Goal: Find specific page/section: Find specific page/section

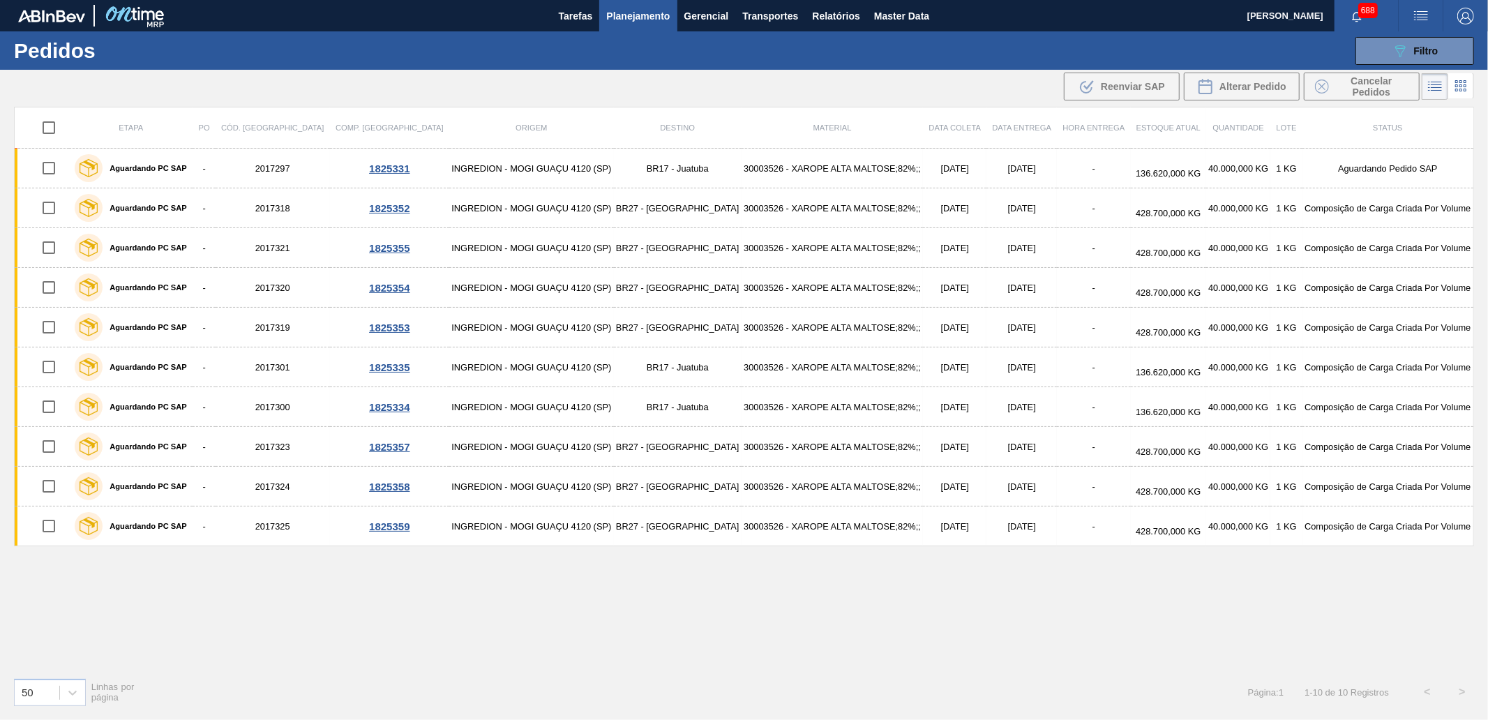
click at [947, 18] on div "Tarefas Planejamento Gerencial Transportes Relatórios Master Data" at bounding box center [744, 15] width 1488 height 31
click at [922, 16] on span "Master Data" at bounding box center [901, 16] width 55 height 17
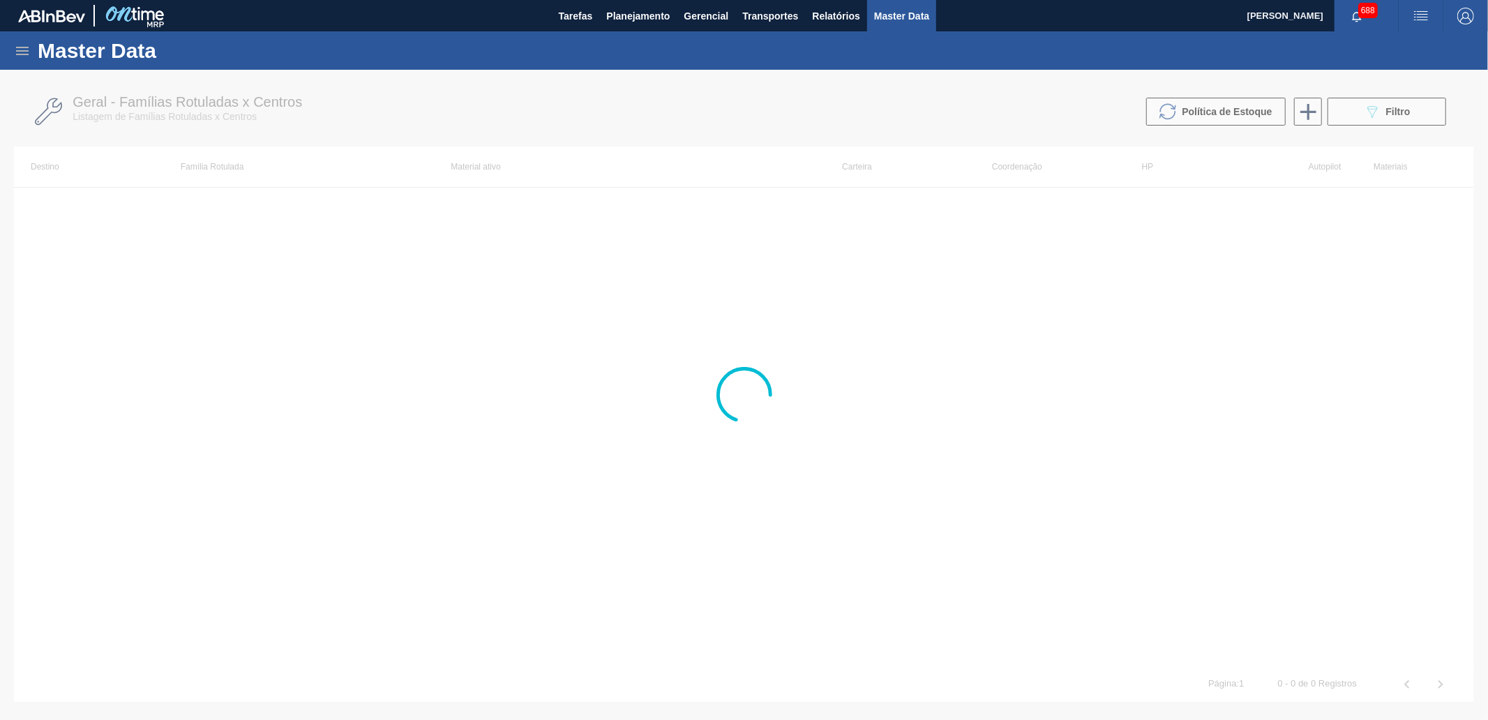
click at [18, 43] on icon at bounding box center [22, 51] width 17 height 17
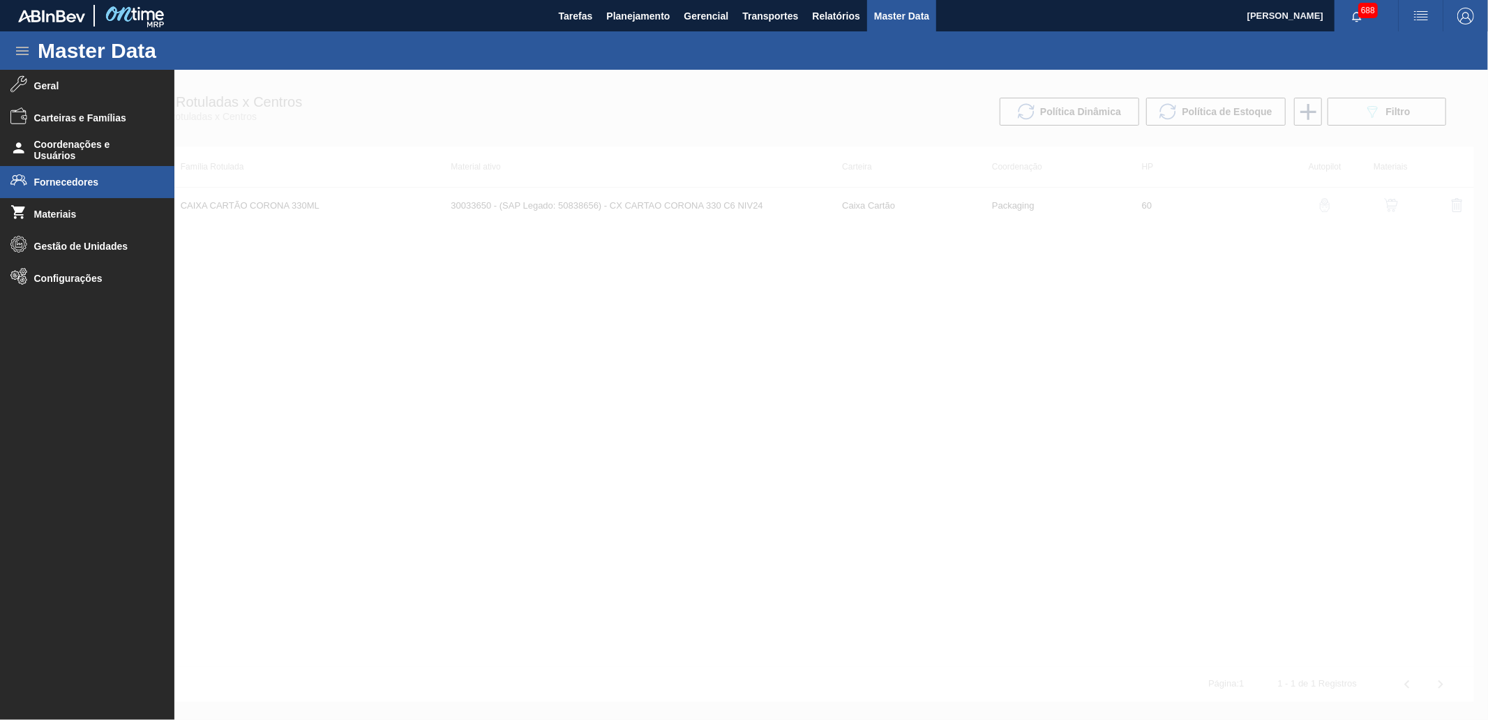
click at [96, 189] on li "Fornecedores" at bounding box center [87, 182] width 174 height 32
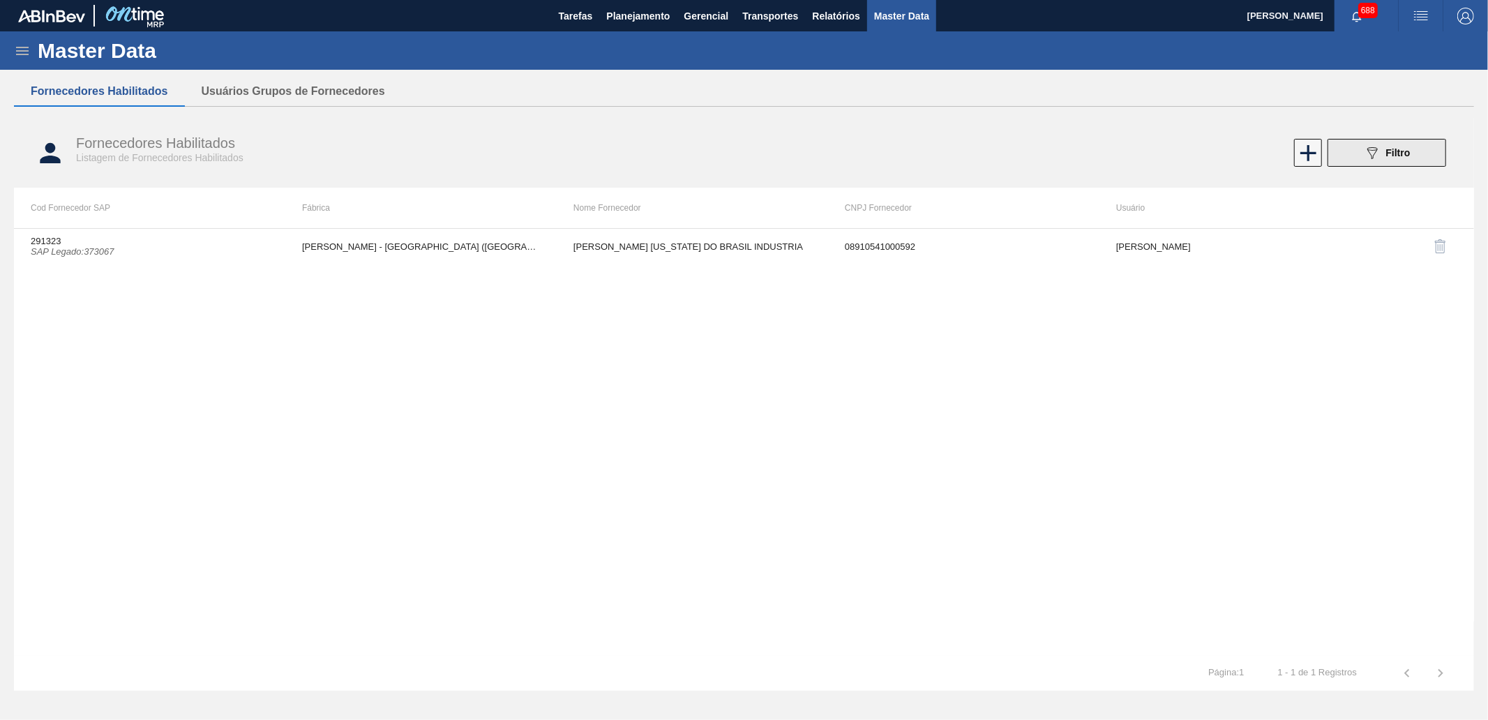
click at [1375, 143] on button "089F7B8B-B2A5-4AFE-B5C0-19BA573D28AC Filtro" at bounding box center [1386, 153] width 119 height 28
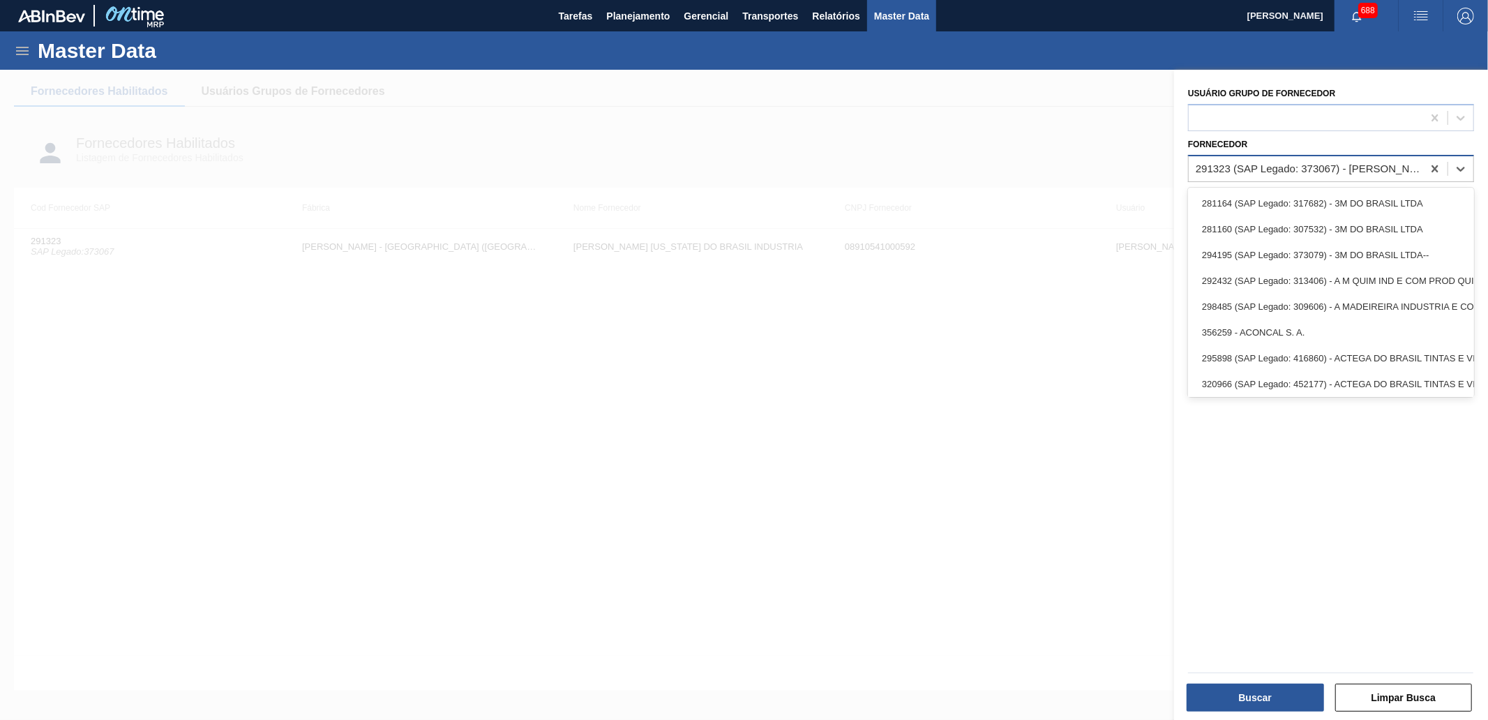
click at [1304, 163] on div "291323 (SAP Legado: 373067) - [PERSON_NAME][GEOGRAPHIC_DATA][US_STATE] INDUSTRIA" at bounding box center [1309, 168] width 228 height 12
paste input "12677461"
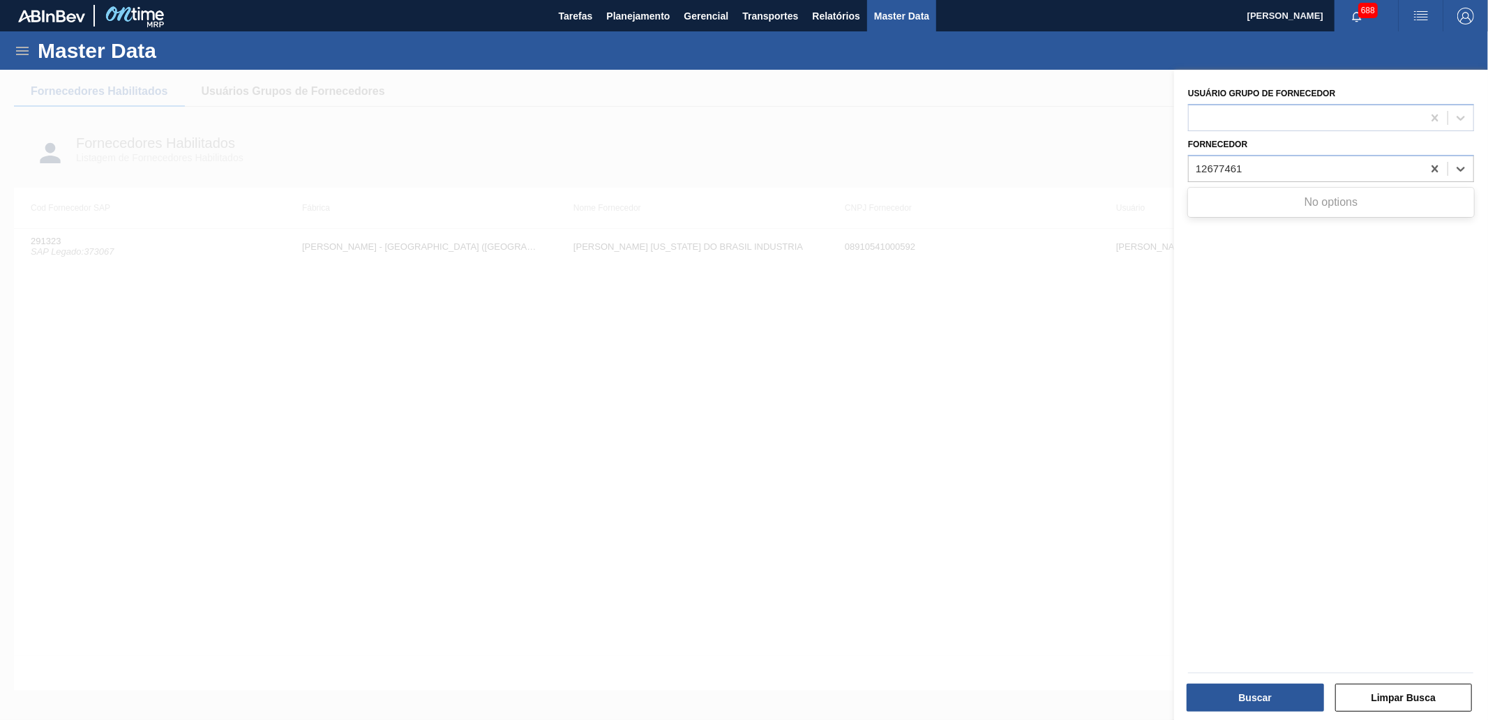
type input "12677461"
